Goal: Task Accomplishment & Management: Use online tool/utility

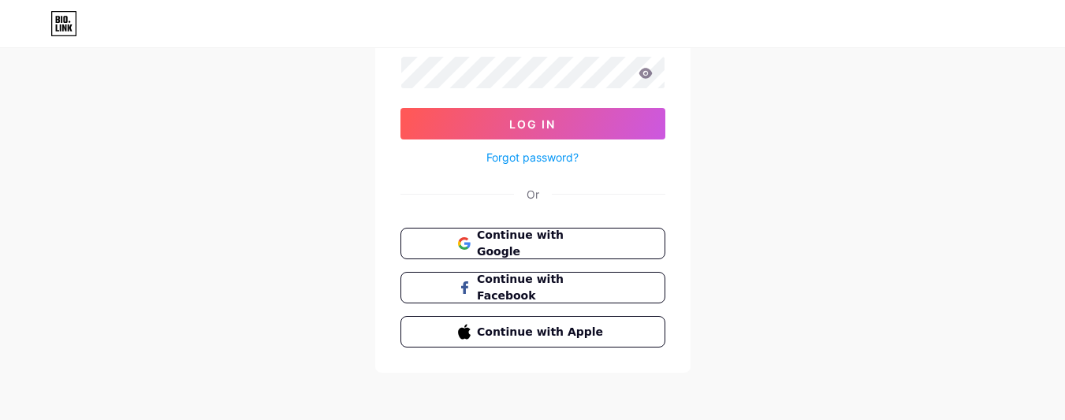
scroll to position [161, 0]
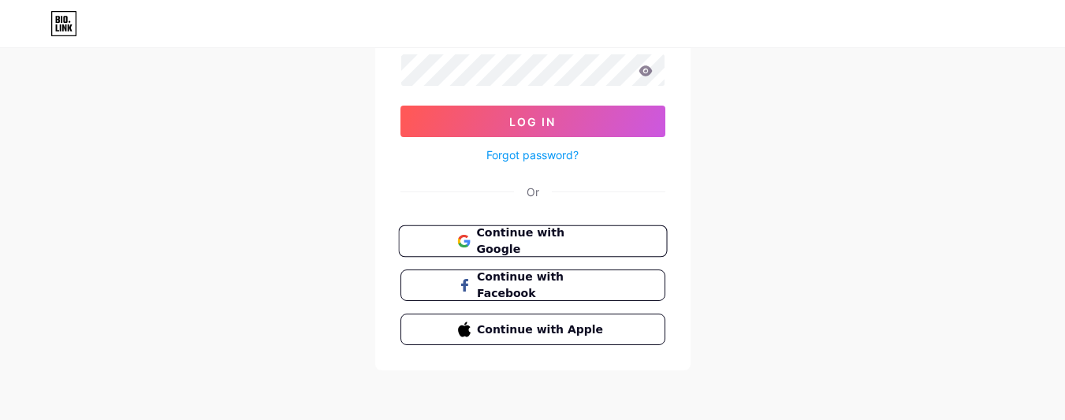
click at [546, 252] on button "Continue with Google" at bounding box center [532, 241] width 269 height 32
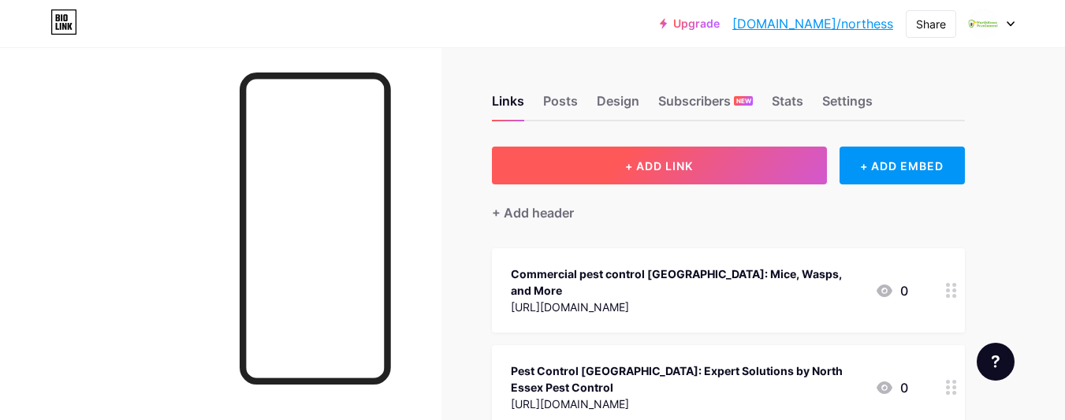
click at [763, 175] on button "+ ADD LINK" at bounding box center [659, 166] width 335 height 38
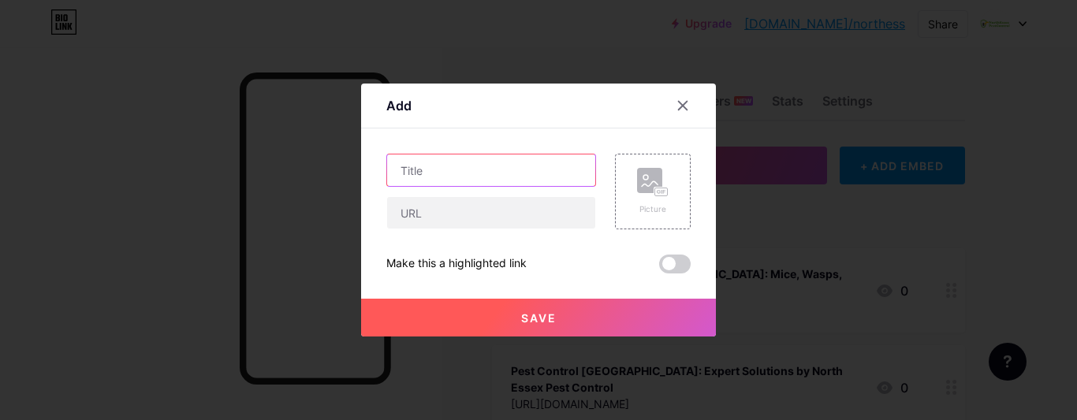
click at [474, 180] on input "text" at bounding box center [491, 171] width 208 height 32
click at [465, 177] on input "text" at bounding box center [491, 171] width 208 height 32
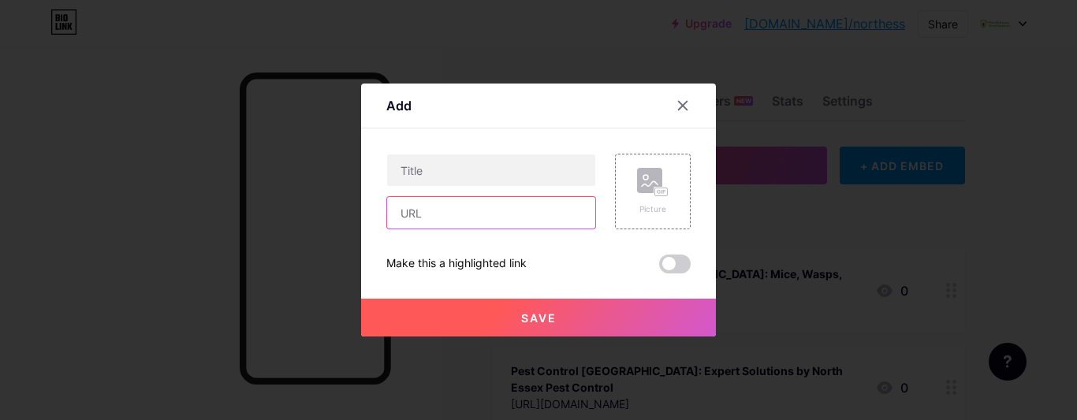
click at [449, 221] on input "text" at bounding box center [491, 213] width 208 height 32
paste input "[URL][DOMAIN_NAME]"
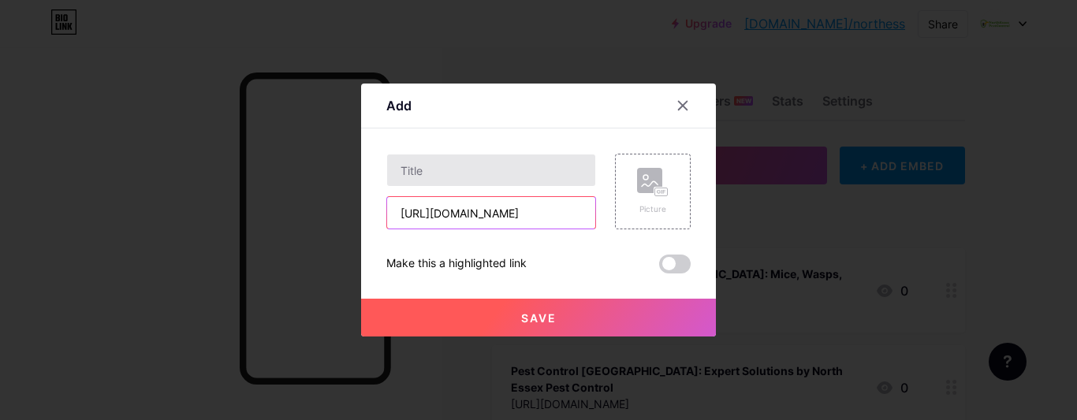
type input "[URL][DOMAIN_NAME]"
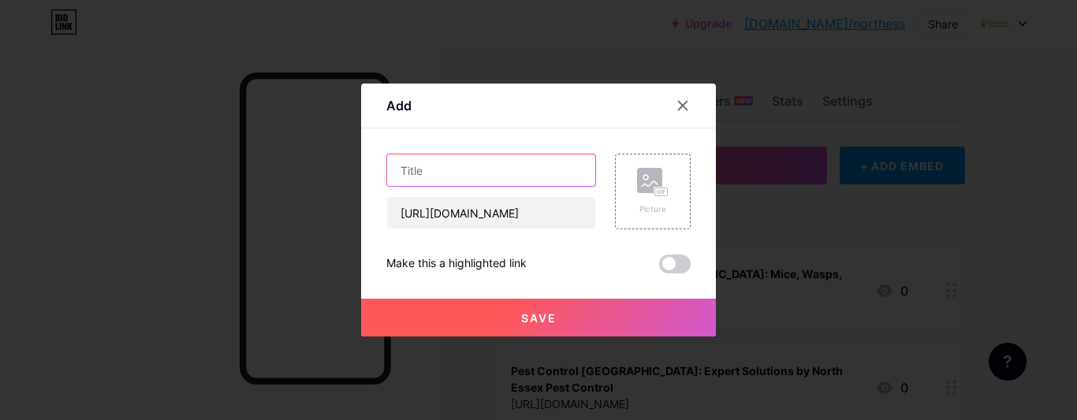
click at [457, 185] on input "text" at bounding box center [491, 171] width 208 height 32
paste input "Reliable Pest Control in [GEOGRAPHIC_DATA] – Why We Are the Trusted Choice"
type input "Reliable Pest Control in [GEOGRAPHIC_DATA] – Why We Are the Trusted Choice"
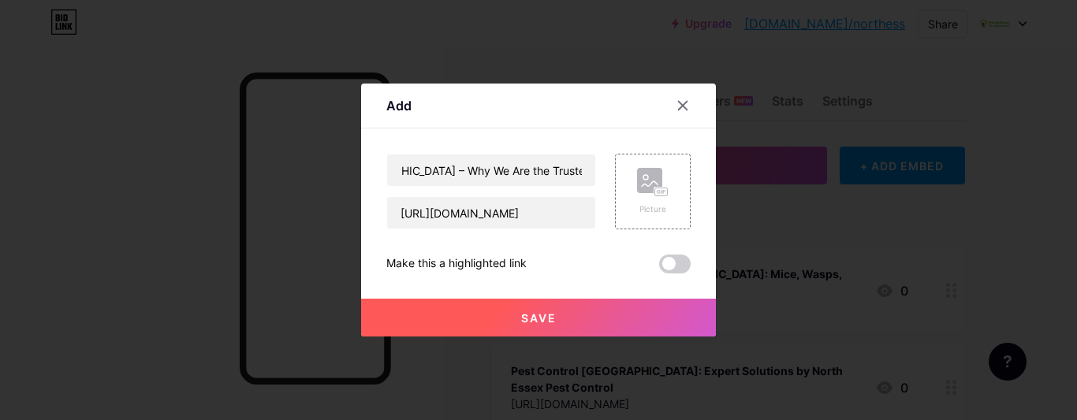
click at [677, 268] on span at bounding box center [675, 264] width 32 height 19
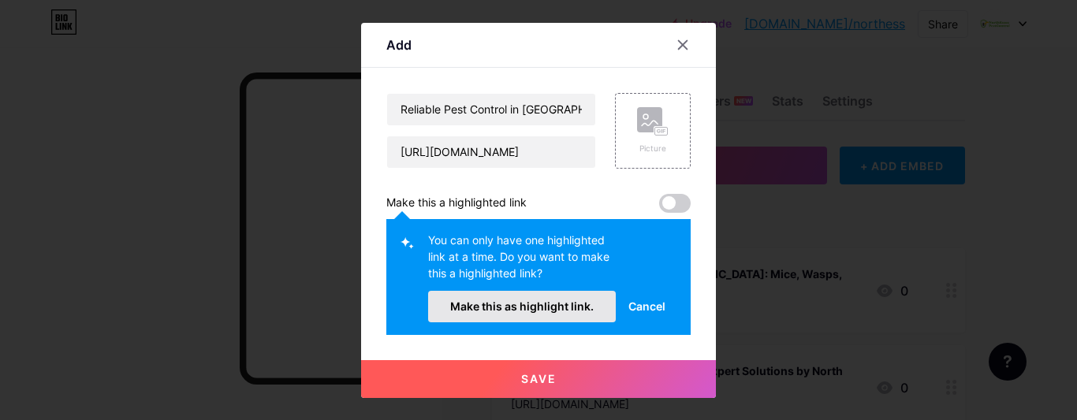
click at [559, 312] on button "Make this as highlight link." at bounding box center [522, 307] width 188 height 32
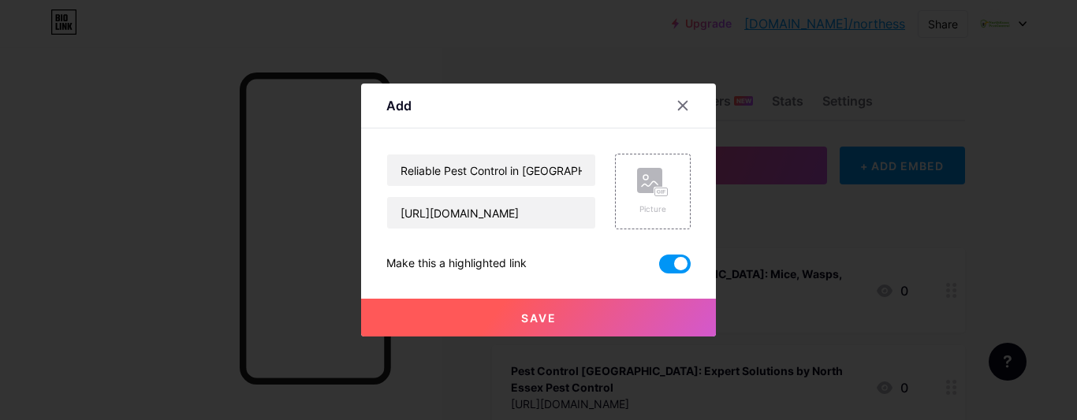
click at [570, 322] on button "Save" at bounding box center [538, 318] width 355 height 38
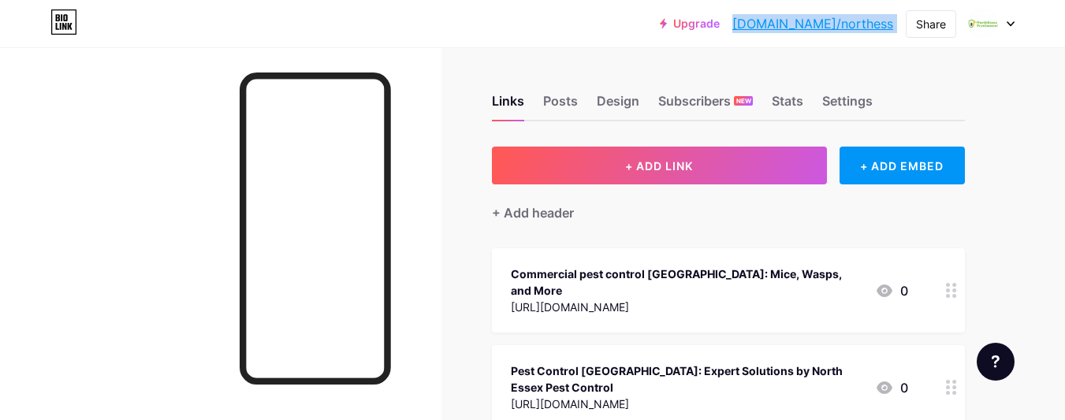
drag, startPoint x: 885, startPoint y: 24, endPoint x: 796, endPoint y: 24, distance: 88.3
click at [796, 24] on div "Upgrade [DOMAIN_NAME]/northe... [DOMAIN_NAME]/northess Share Switch accounts [E…" at bounding box center [837, 23] width 355 height 28
copy div "[DOMAIN_NAME]/northess Share Switch accounts [EMAIL_ADDRESS][DOMAIN_NAME] [DOMA…"
